Goal: Task Accomplishment & Management: Use online tool/utility

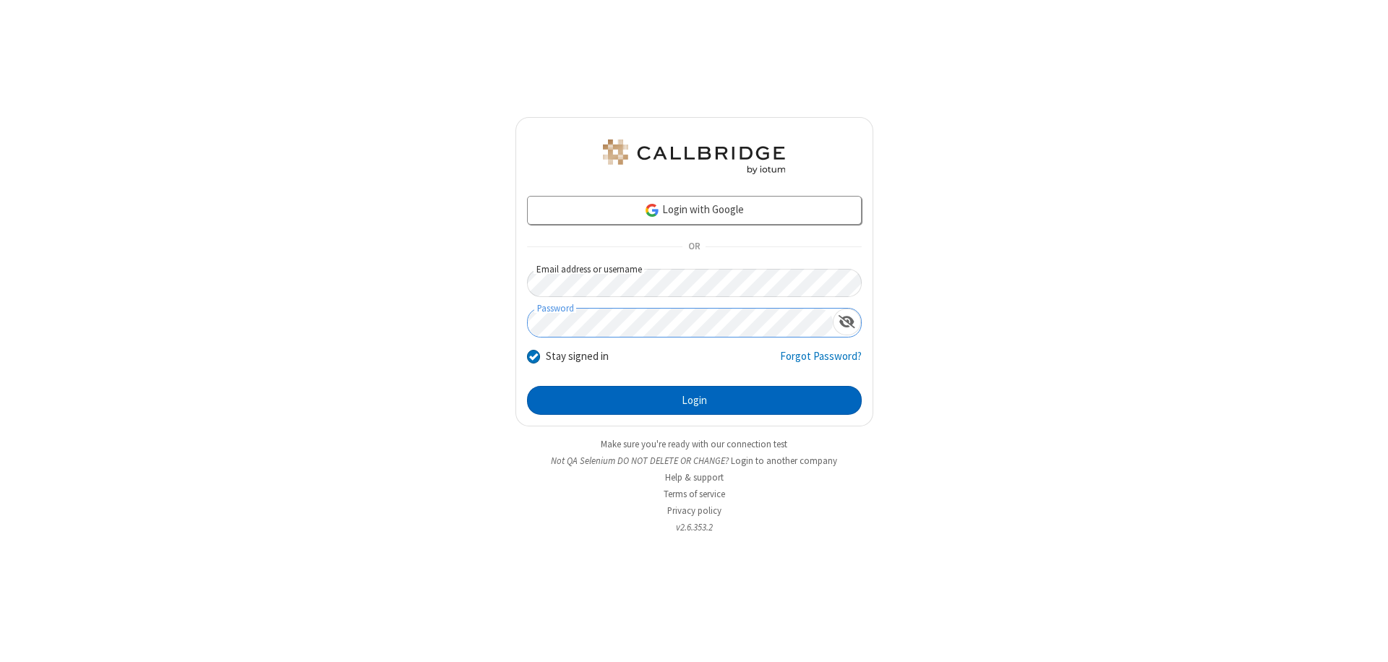
click at [694, 401] on button "Login" at bounding box center [694, 400] width 335 height 29
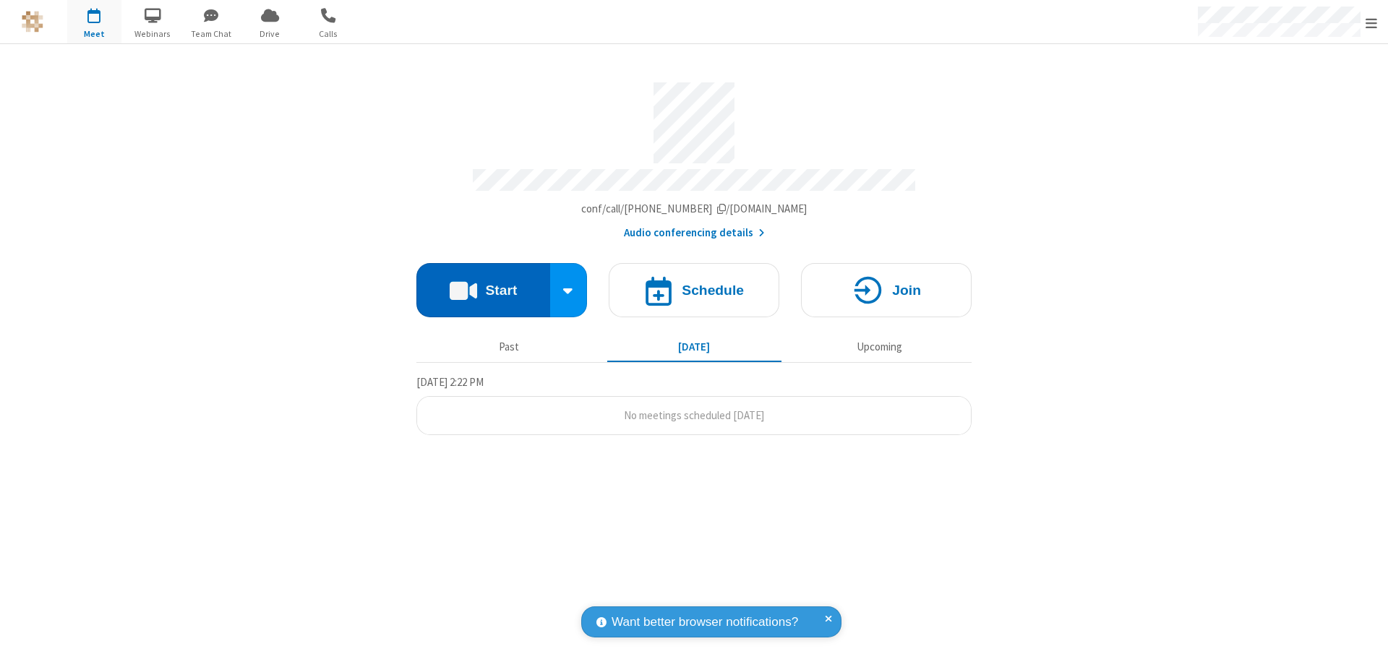
click at [483, 283] on button "Start" at bounding box center [483, 290] width 134 height 54
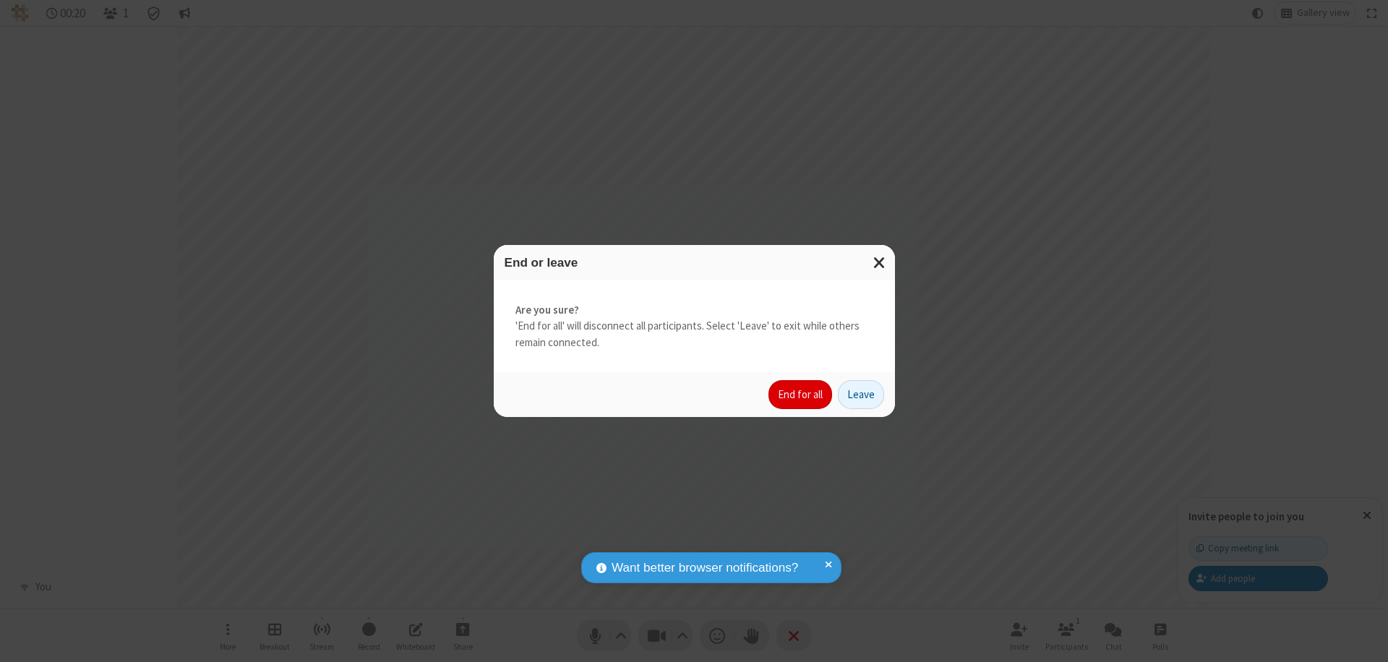
click at [801, 395] on button "End for all" at bounding box center [801, 394] width 64 height 29
